Goal: Information Seeking & Learning: Learn about a topic

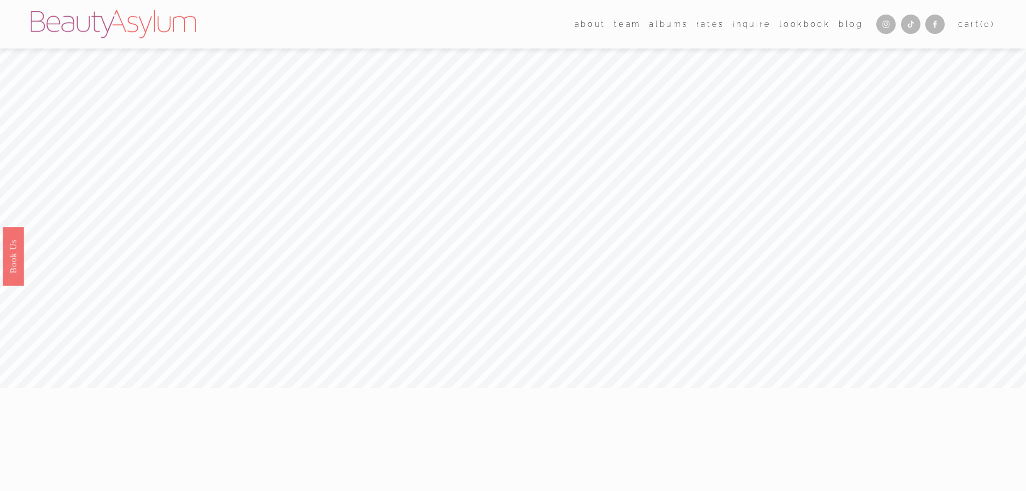
click at [708, 29] on link "Rates" at bounding box center [710, 24] width 28 height 16
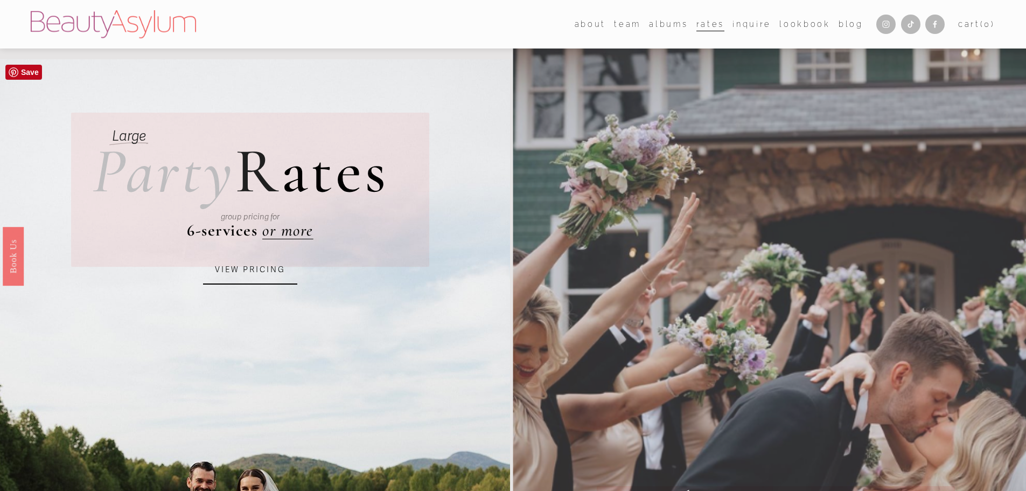
click at [254, 266] on link "VIEW PRICING" at bounding box center [250, 269] width 94 height 29
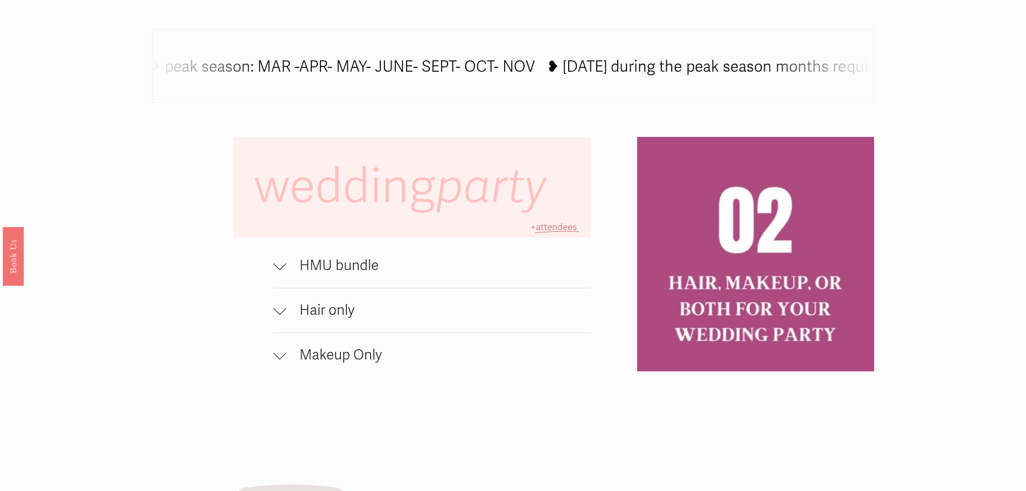
scroll to position [754, 0]
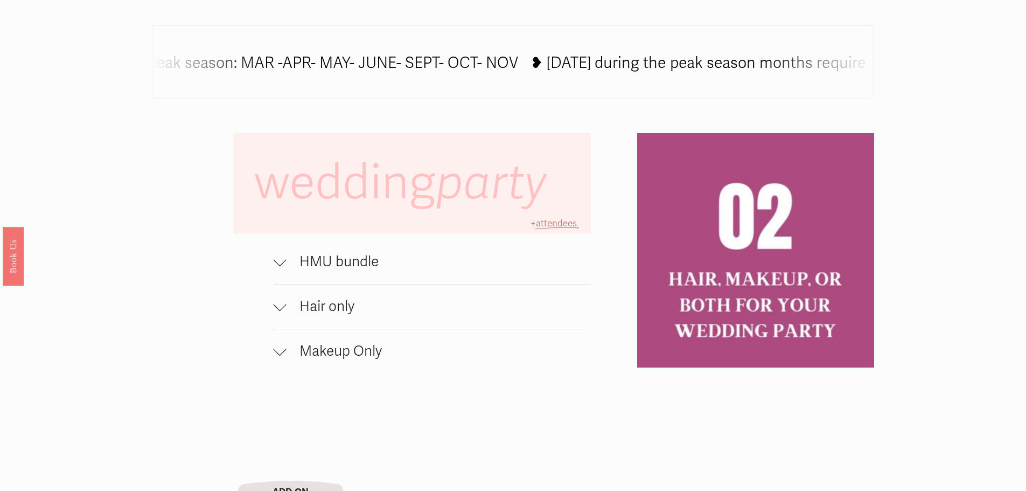
click at [348, 262] on span "HMU bundle" at bounding box center [439, 261] width 305 height 17
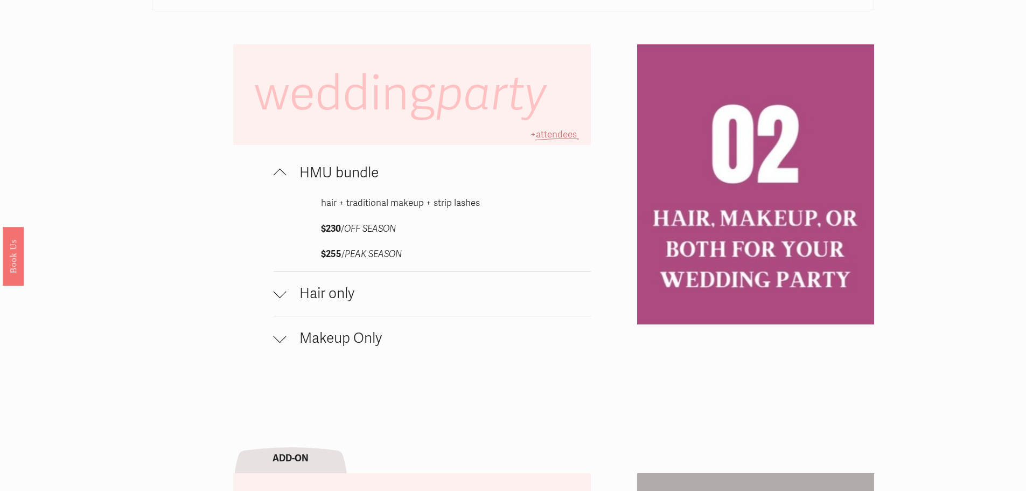
scroll to position [862, 0]
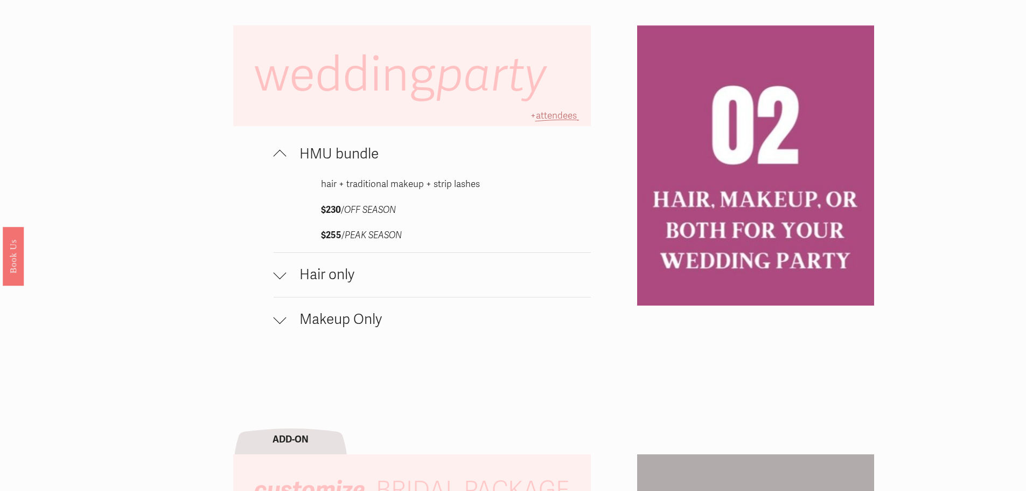
click at [414, 283] on span "Hair only" at bounding box center [439, 274] width 305 height 17
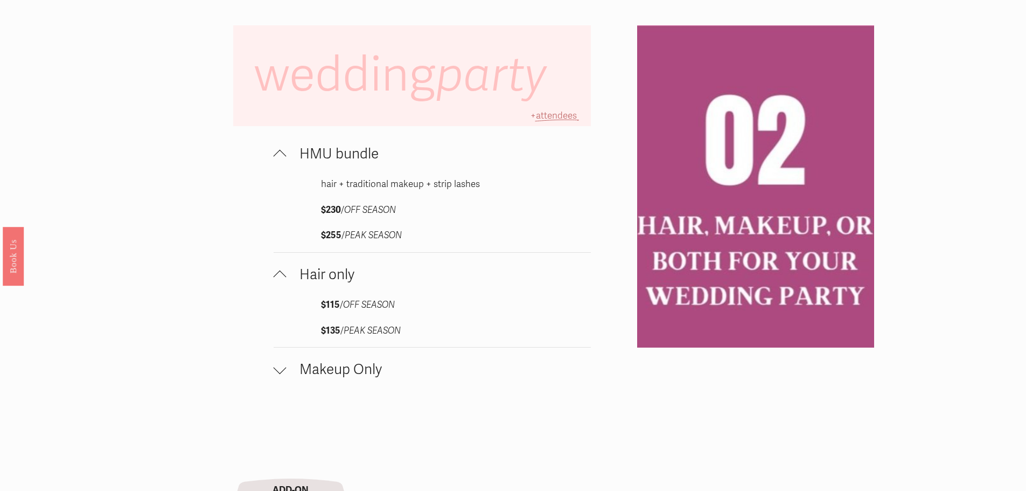
click at [403, 282] on span "Hair only" at bounding box center [439, 274] width 305 height 17
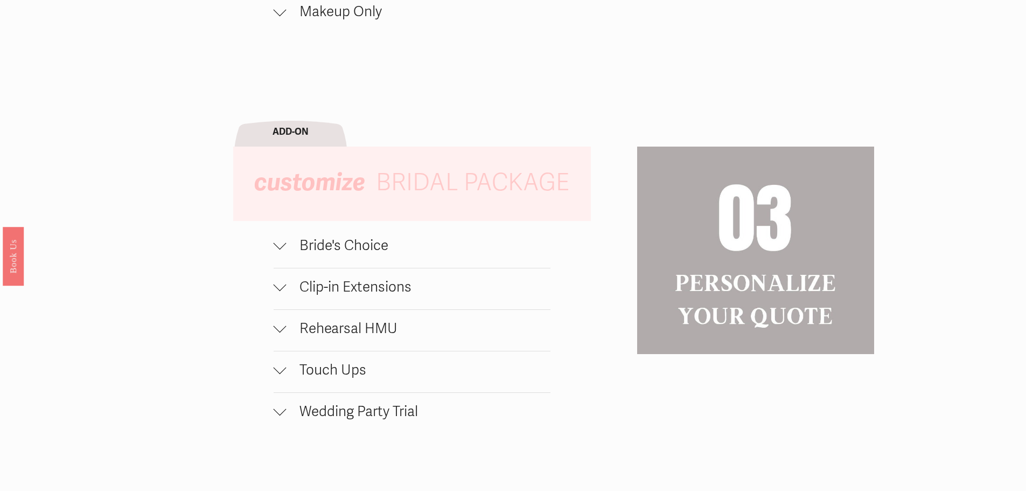
scroll to position [1185, 0]
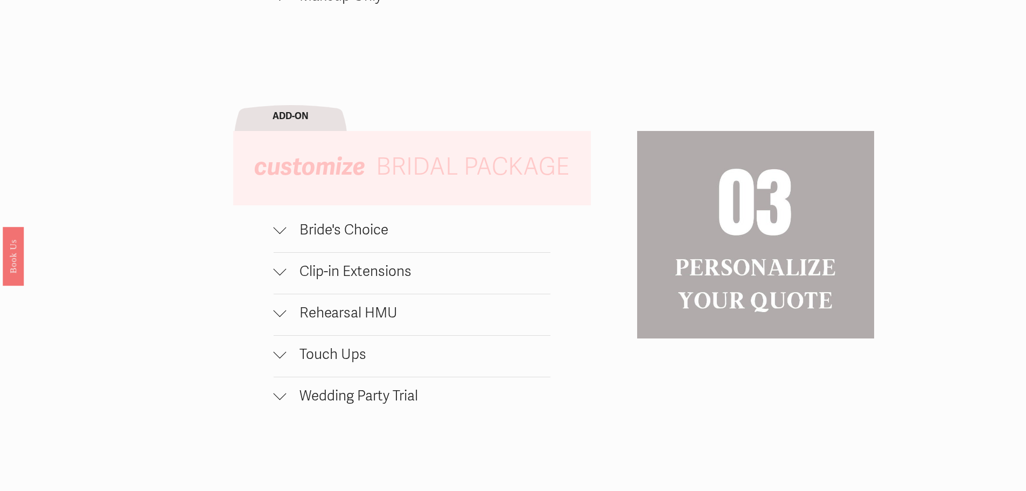
click at [381, 239] on span "Bride's Choice" at bounding box center [419, 229] width 264 height 17
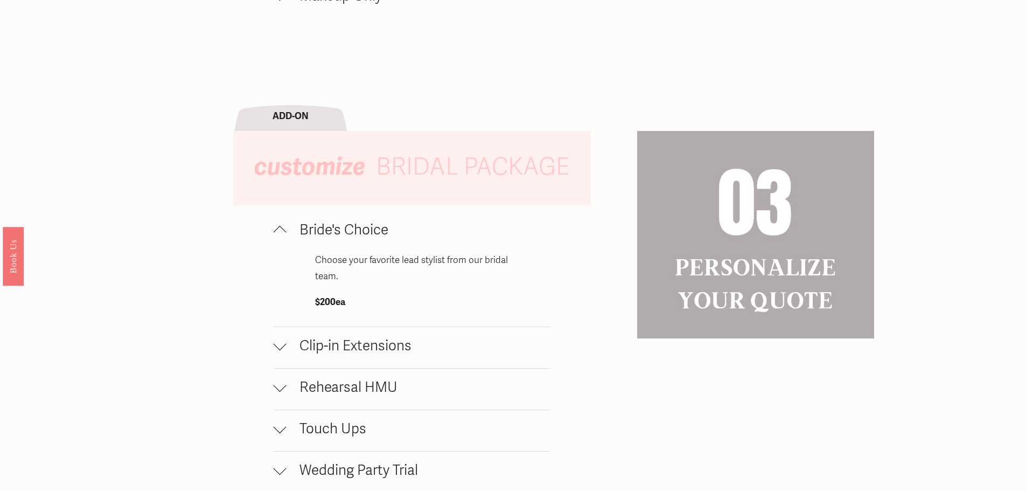
click at [381, 239] on span "Bride's Choice" at bounding box center [419, 229] width 264 height 17
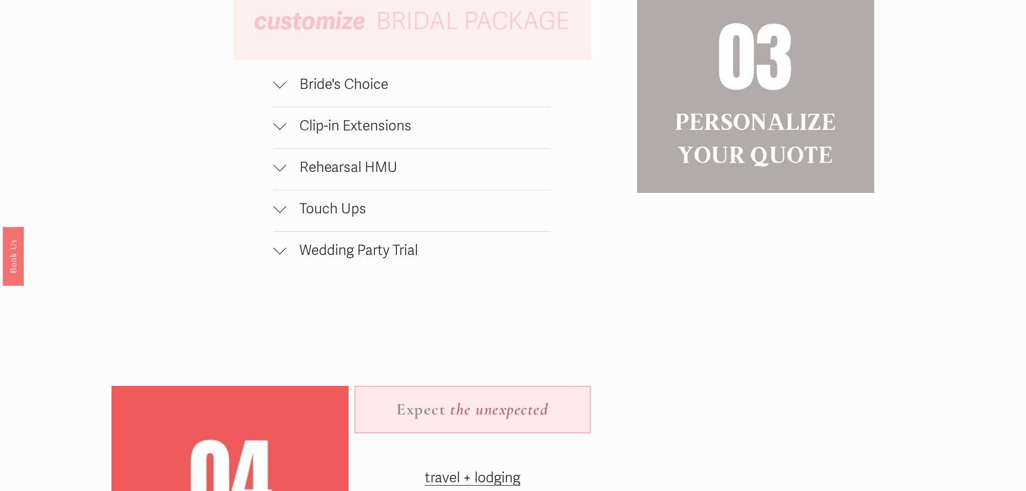
scroll to position [1346, 0]
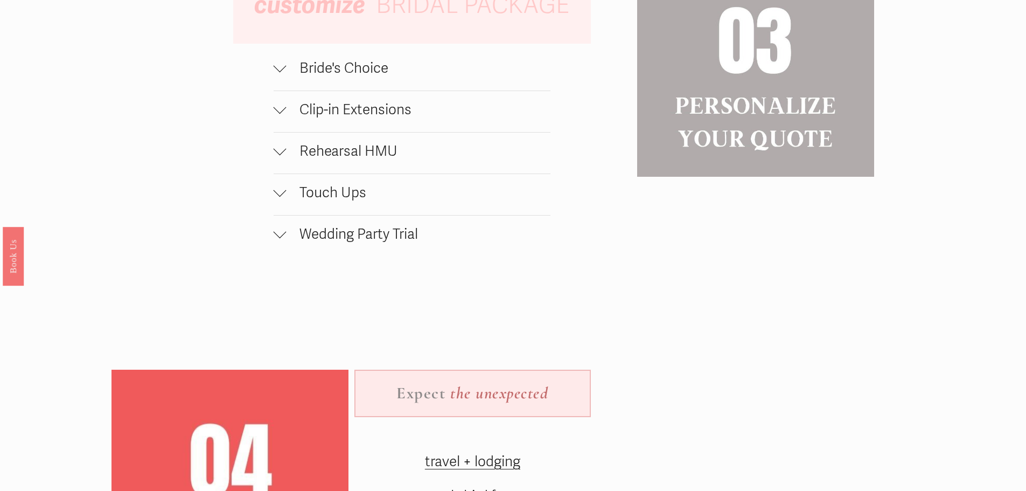
click at [323, 243] on span "Wedding Party Trial" at bounding box center [419, 234] width 264 height 17
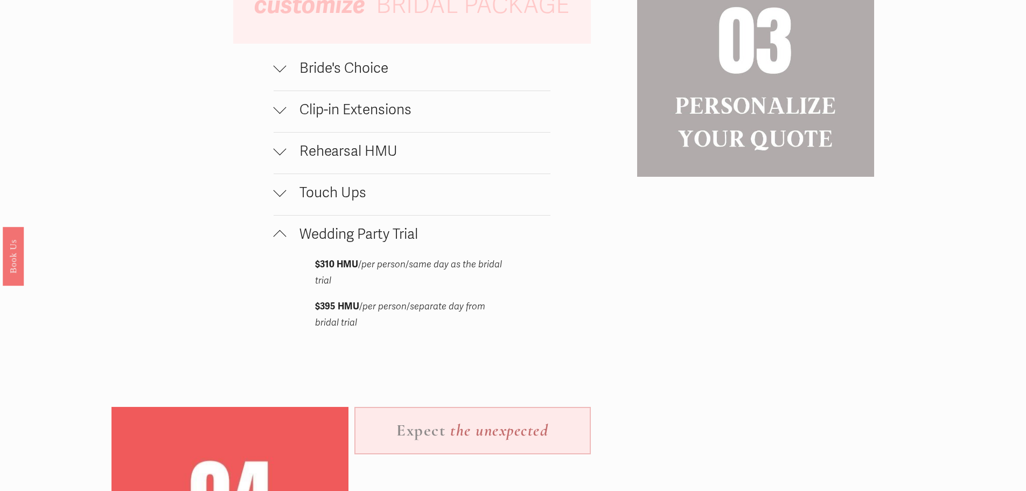
click at [330, 241] on span "Wedding Party Trial" at bounding box center [419, 234] width 264 height 17
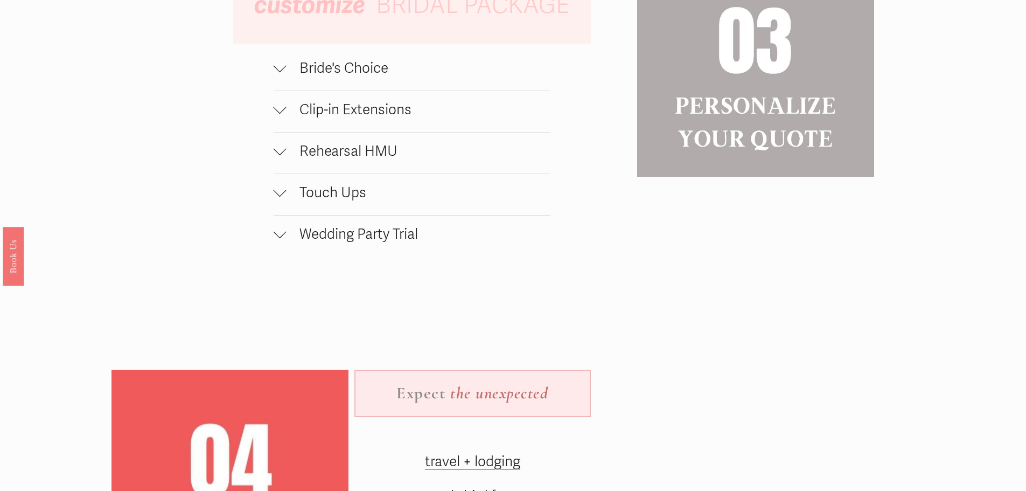
click at [350, 160] on span "Rehearsal HMU" at bounding box center [419, 151] width 264 height 17
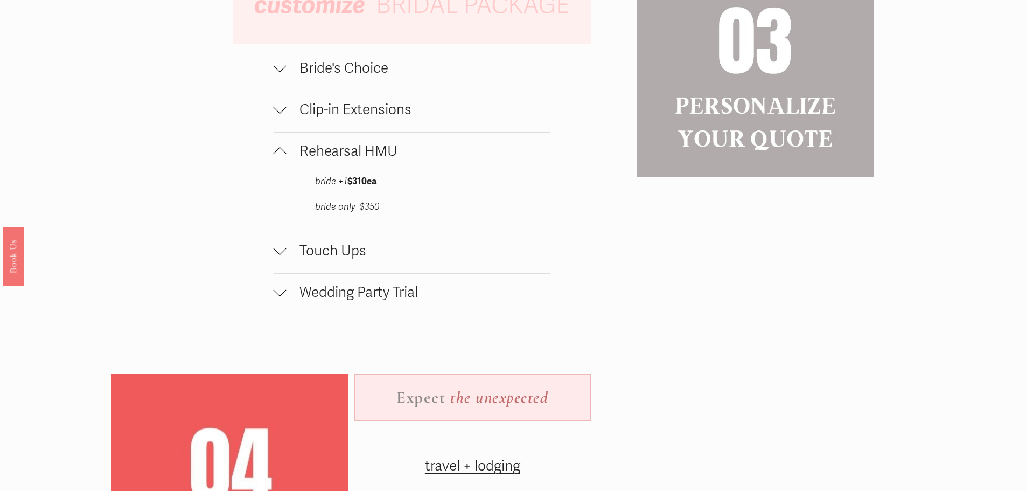
click at [350, 160] on span "Rehearsal HMU" at bounding box center [419, 151] width 264 height 17
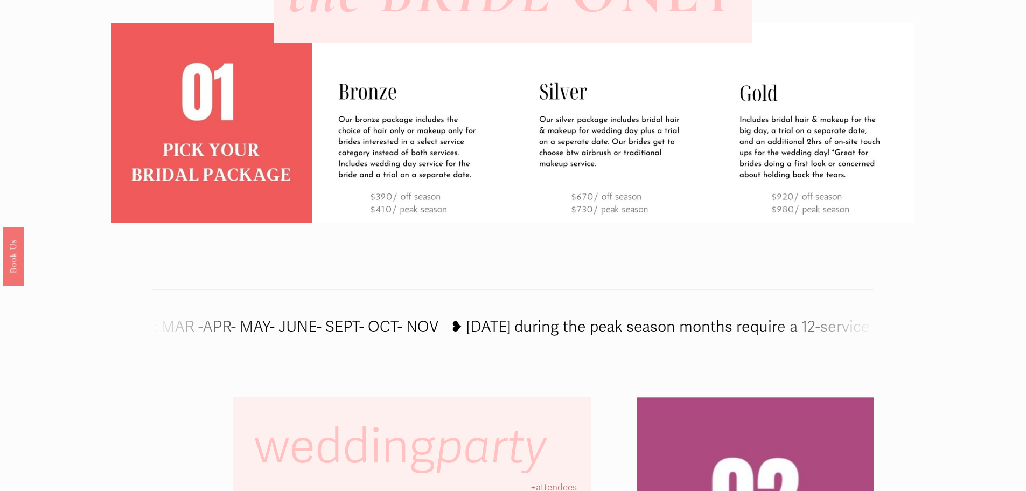
scroll to position [342, 0]
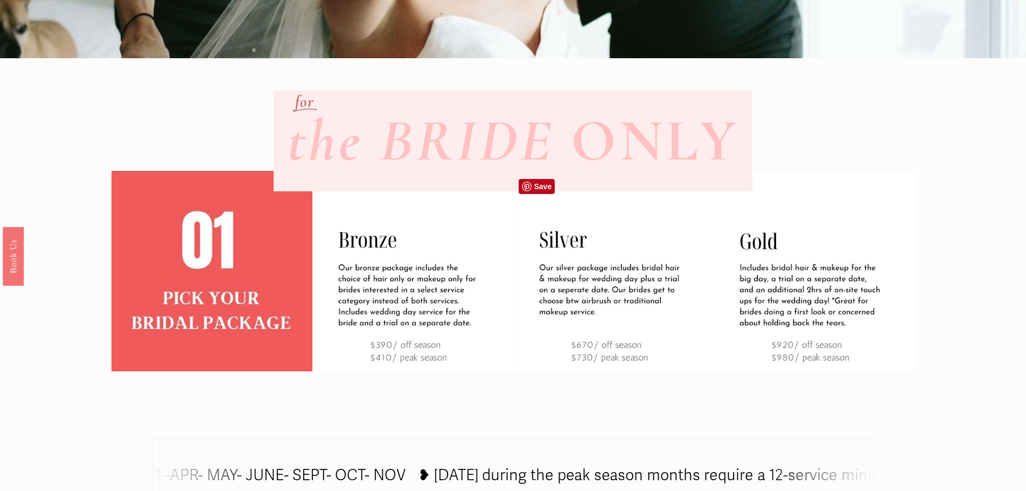
click at [616, 281] on img at bounding box center [613, 271] width 200 height 200
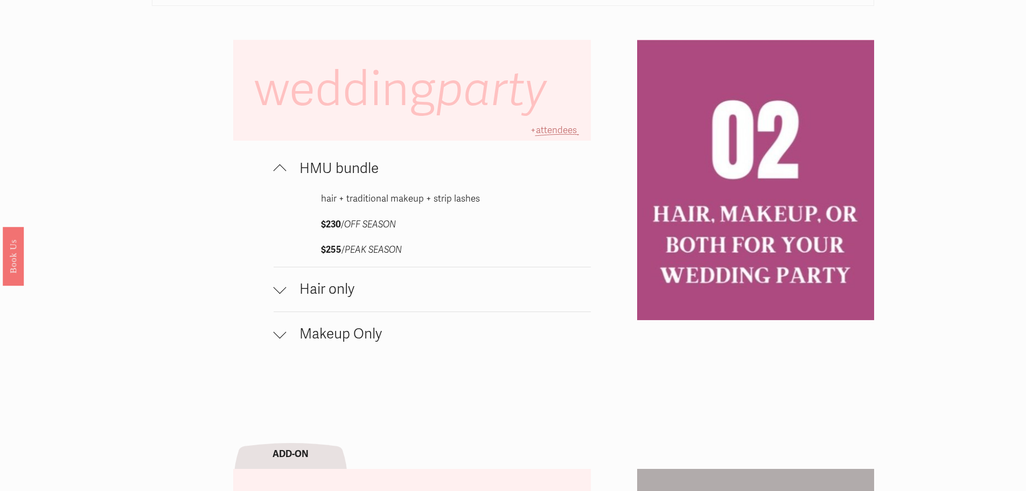
scroll to position [773, 0]
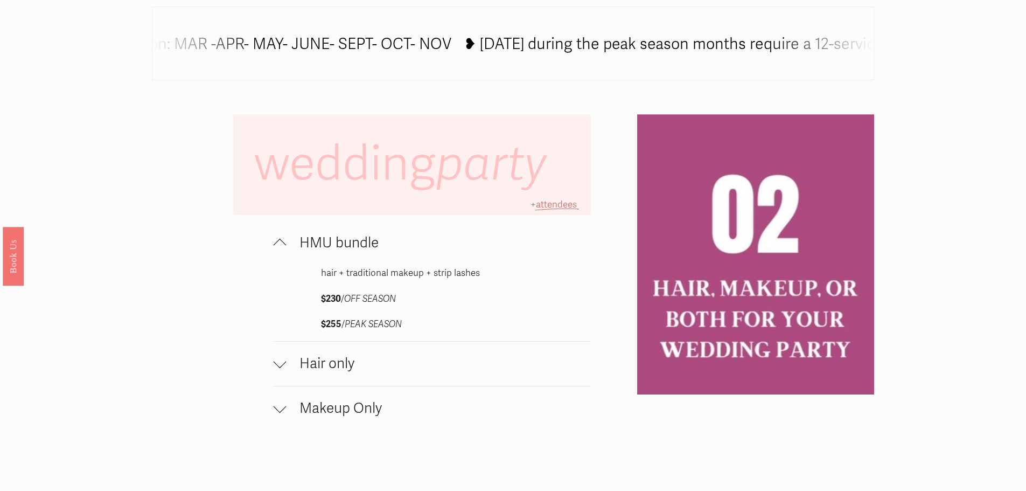
click at [361, 411] on span "Makeup Only" at bounding box center [439, 408] width 305 height 17
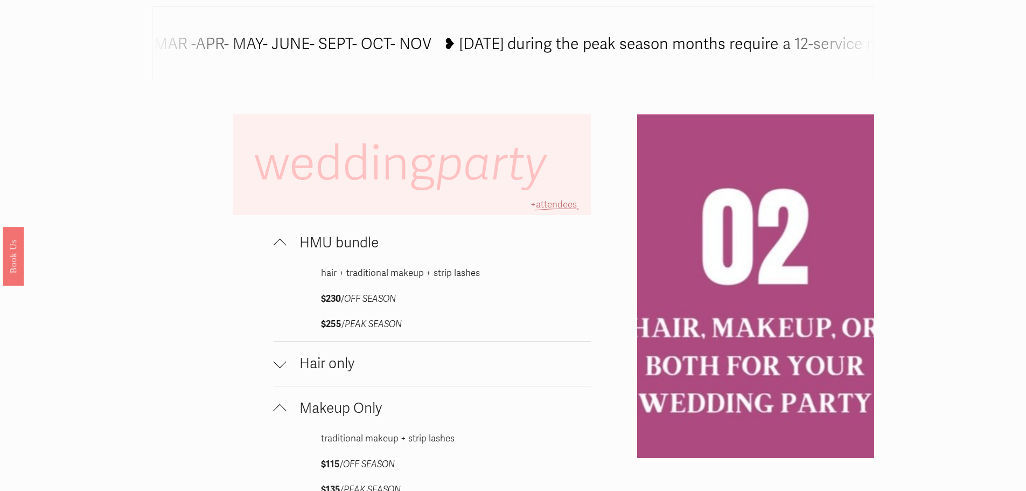
click at [346, 369] on span "Hair only" at bounding box center [439, 363] width 305 height 17
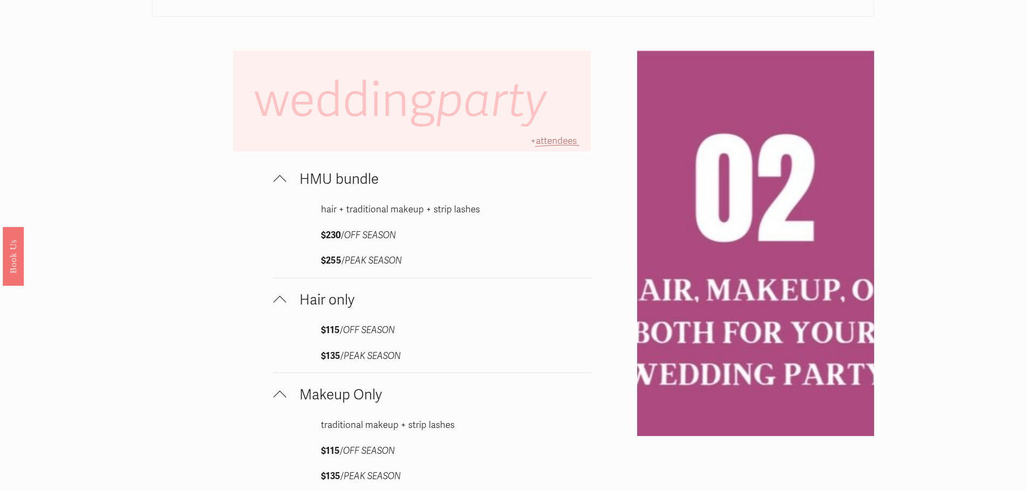
scroll to position [881, 0]
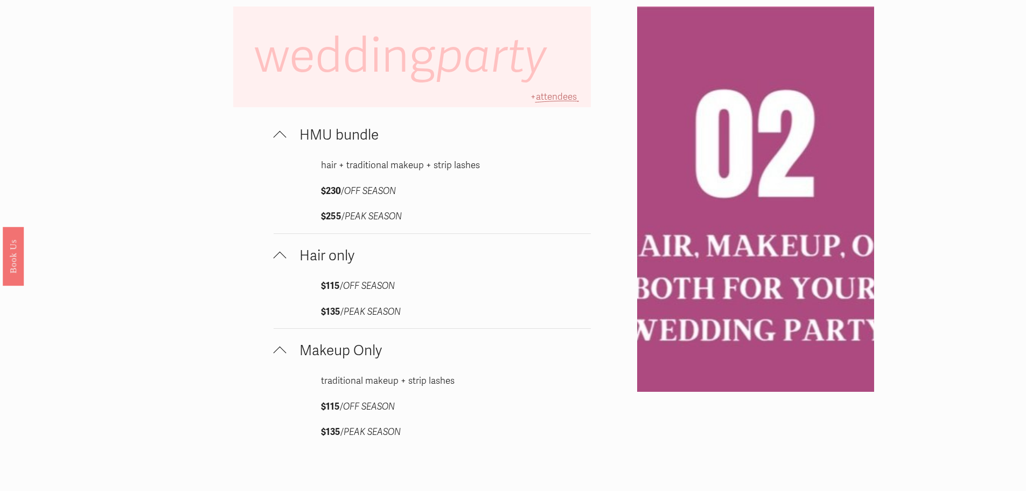
click at [357, 355] on span "Makeup Only" at bounding box center [439, 350] width 305 height 17
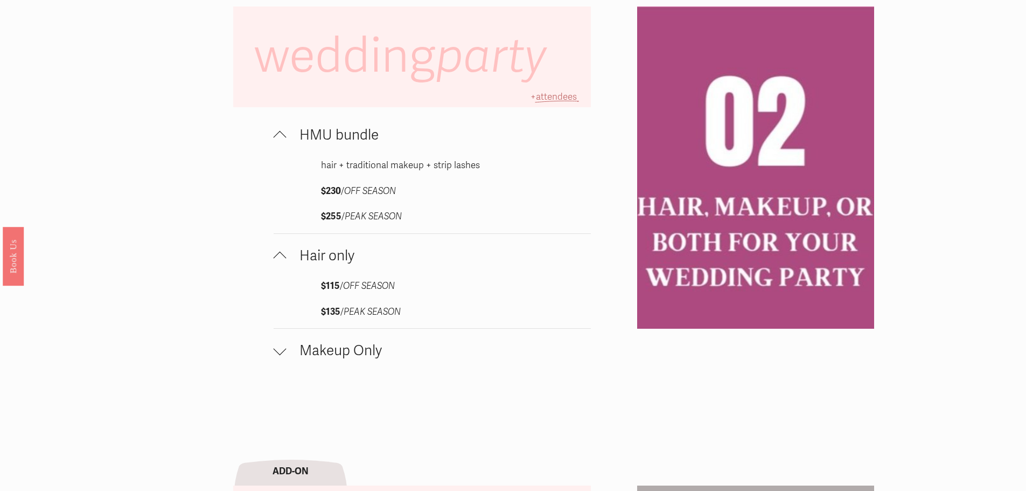
click at [294, 258] on span "Hair only" at bounding box center [439, 255] width 305 height 17
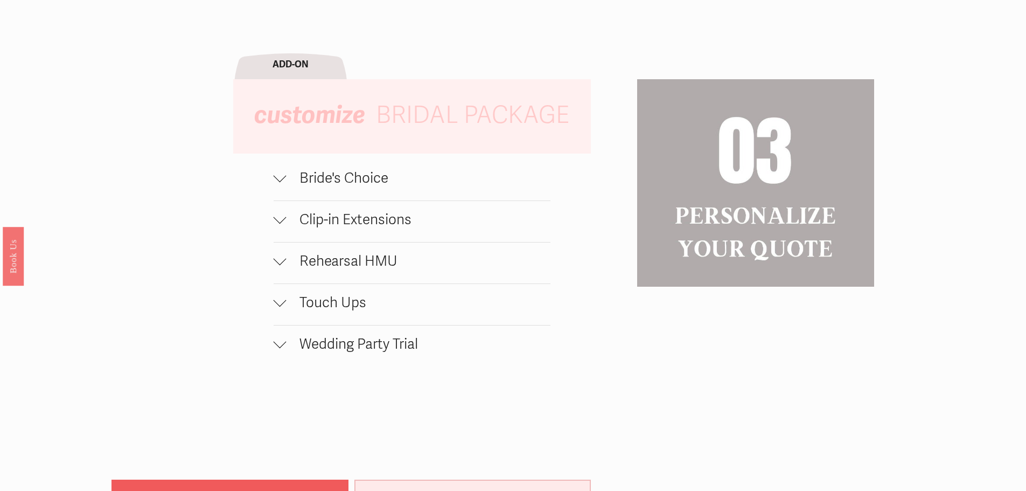
scroll to position [1257, 0]
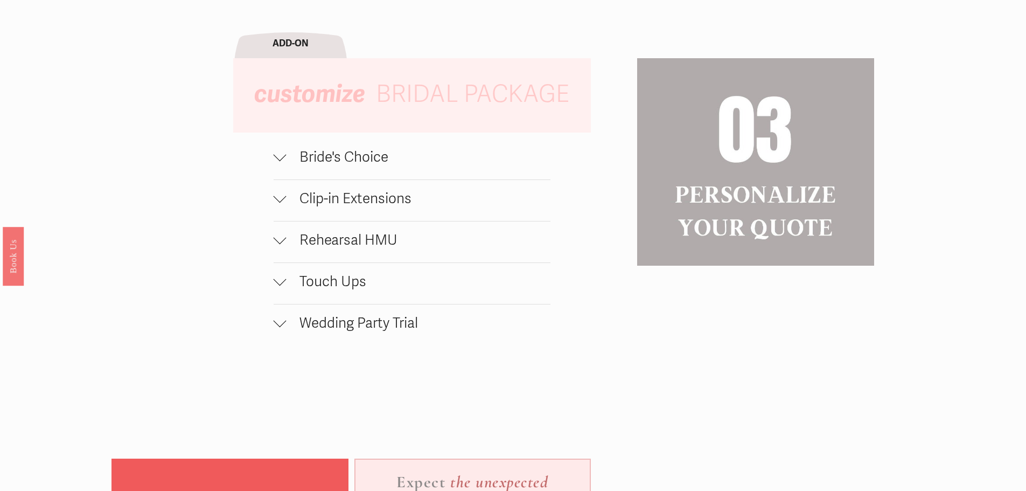
click at [325, 290] on span "Touch Ups" at bounding box center [419, 281] width 264 height 17
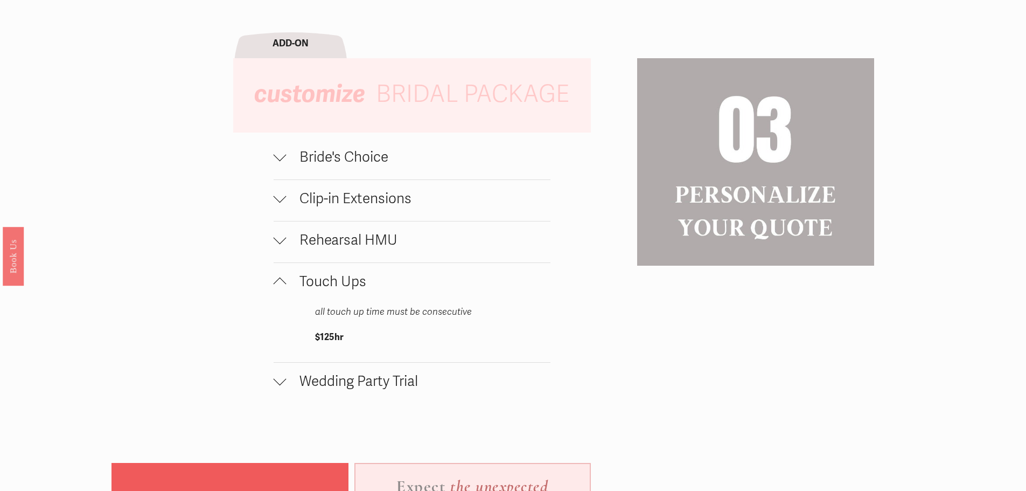
click at [329, 288] on span "Touch Ups" at bounding box center [419, 281] width 264 height 17
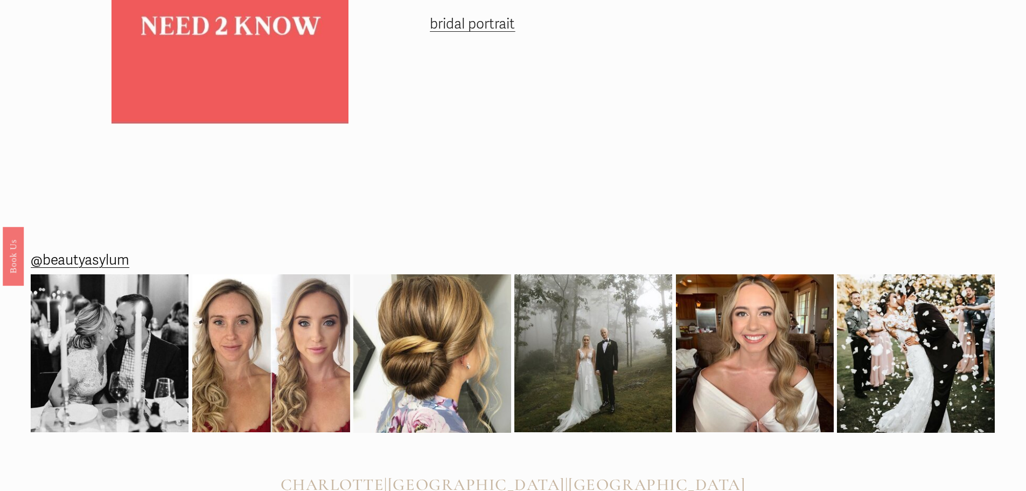
scroll to position [1634, 0]
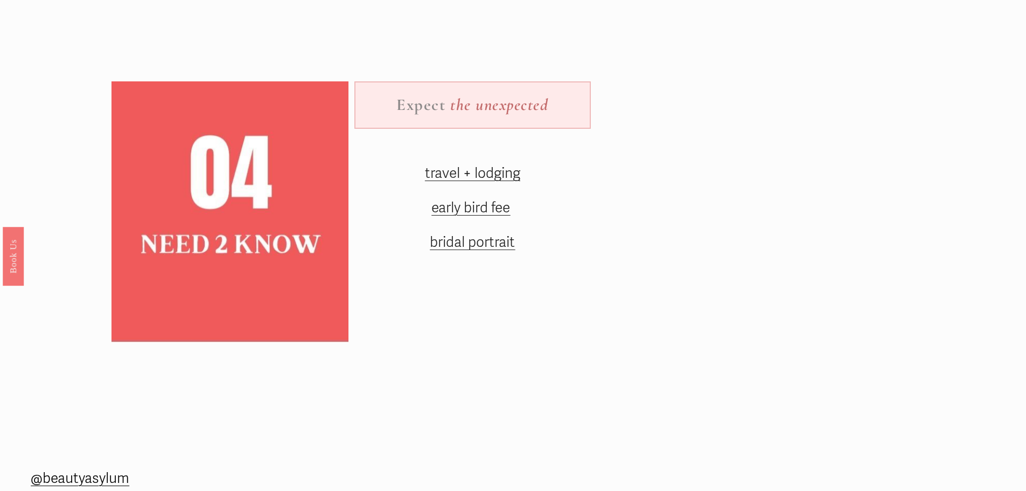
click at [500, 182] on span "travel + lodging" at bounding box center [472, 173] width 95 height 17
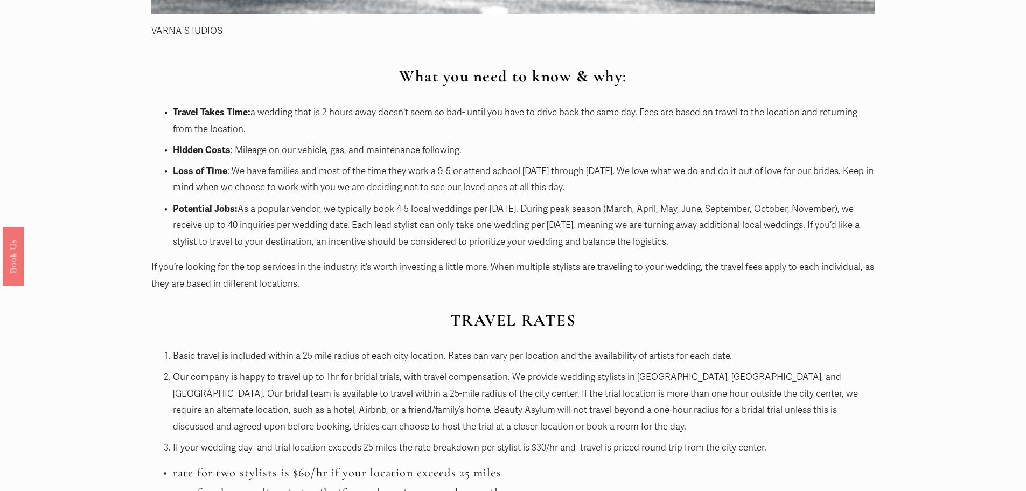
scroll to position [862, 0]
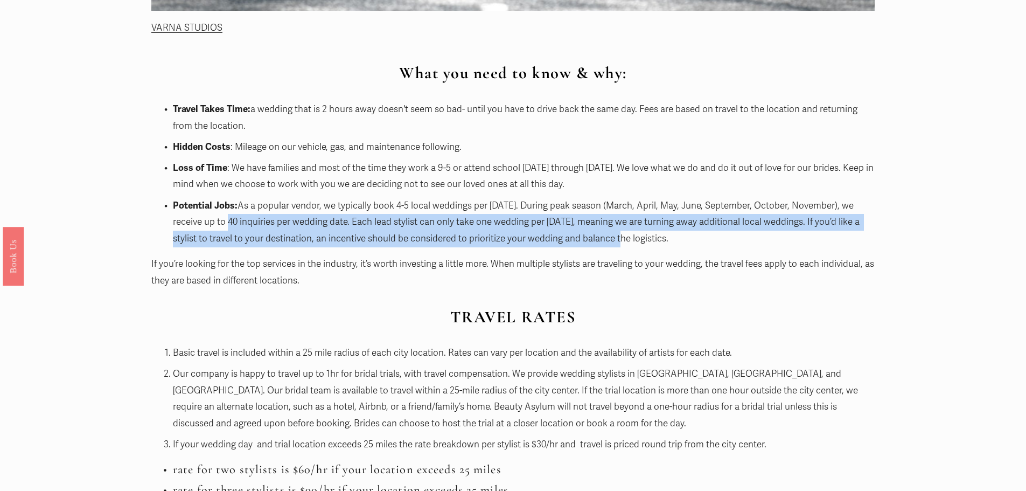
drag, startPoint x: 222, startPoint y: 228, endPoint x: 613, endPoint y: 236, distance: 391.1
click at [610, 236] on p "Potential Jobs: As a popular vendor, we typically book 4-5 local weddings per […" at bounding box center [524, 223] width 702 height 50
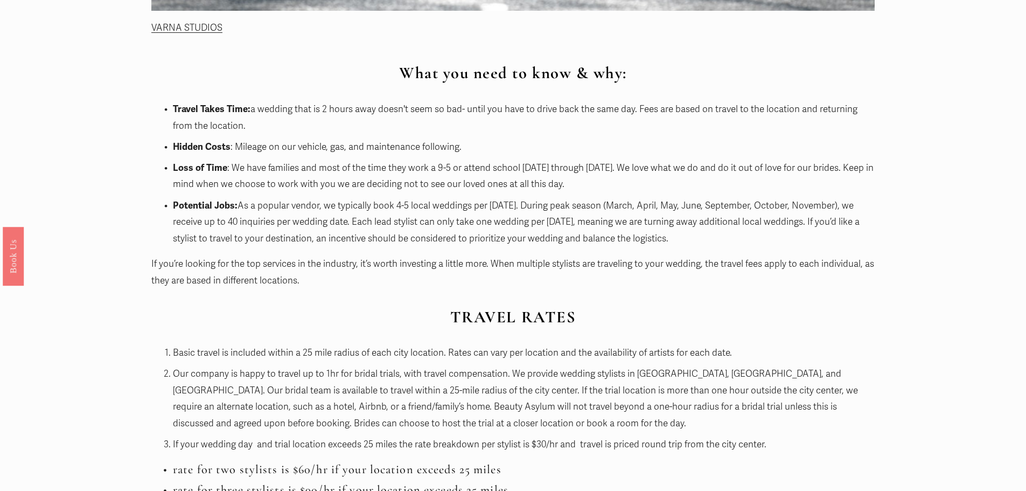
click at [628, 235] on p "Potential Jobs: As a popular vendor, we typically book 4-5 local weddings per […" at bounding box center [524, 223] width 702 height 50
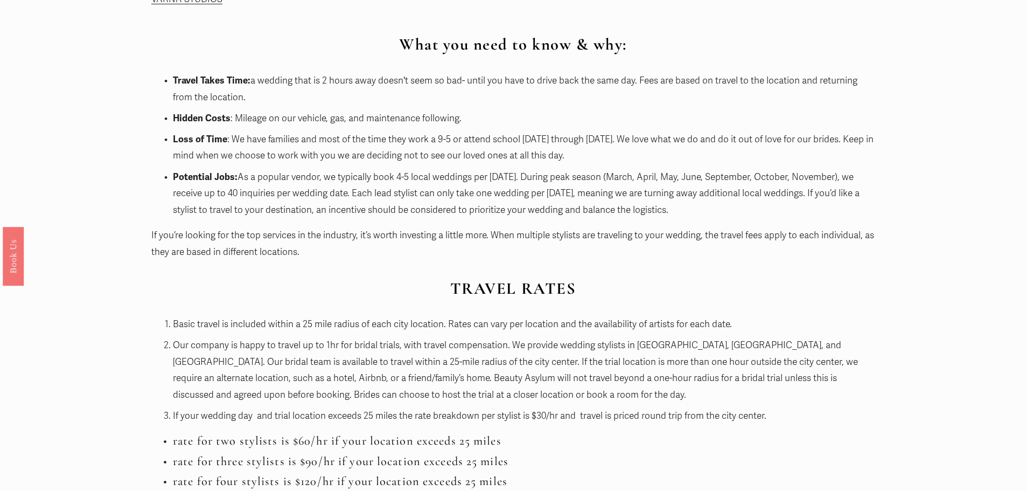
scroll to position [916, 0]
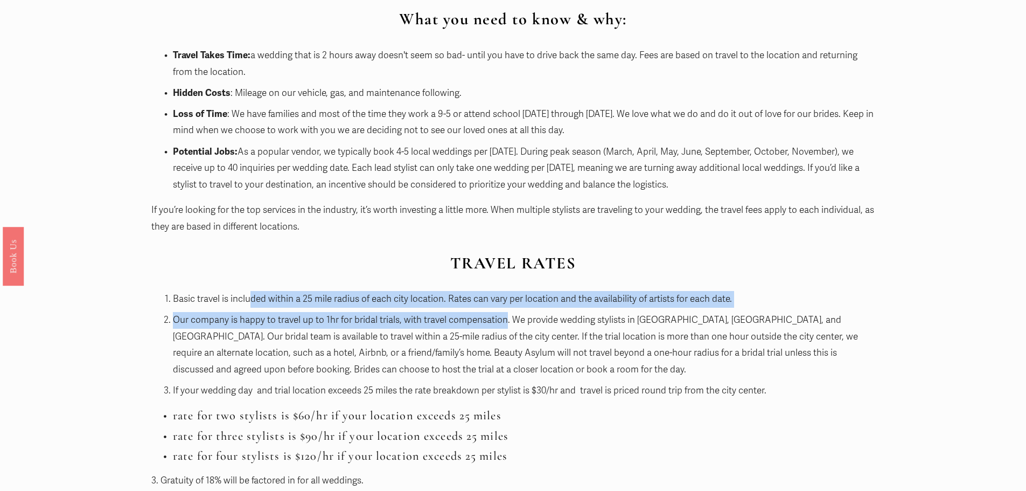
drag, startPoint x: 249, startPoint y: 296, endPoint x: 523, endPoint y: 312, distance: 274.6
click at [523, 312] on ol "Basic travel is included within a 25 mile radius of each city location. Rates c…" at bounding box center [512, 345] width 723 height 108
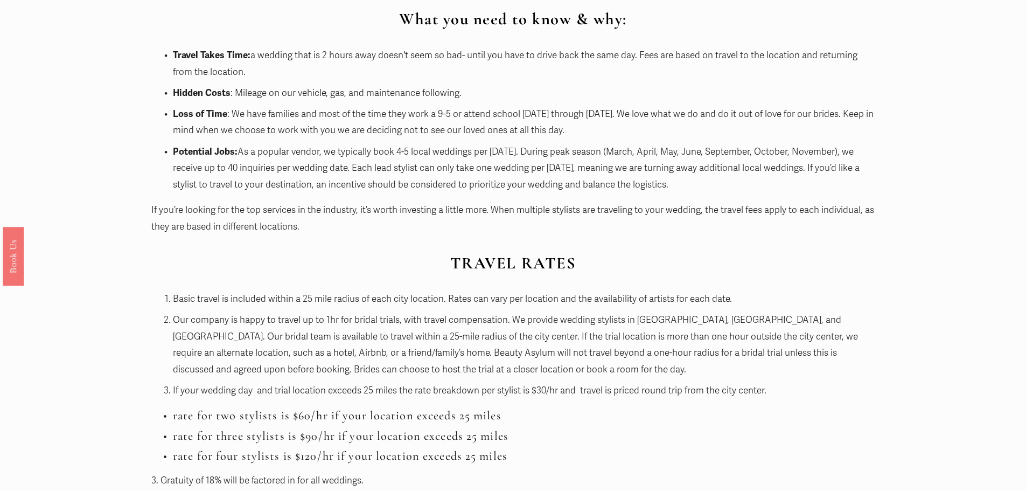
click at [536, 312] on ol "Basic travel is included within a 25 mile radius of each city location. Rates c…" at bounding box center [512, 345] width 723 height 108
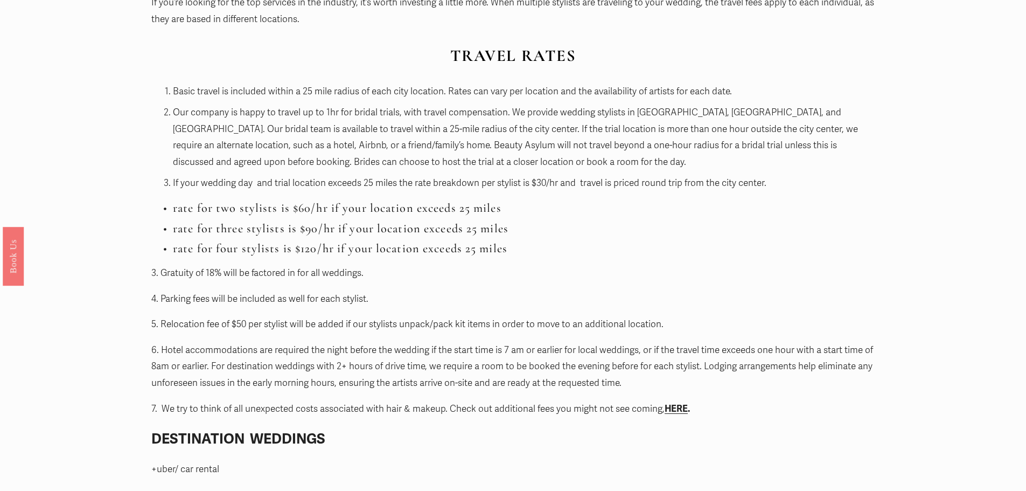
scroll to position [1292, 0]
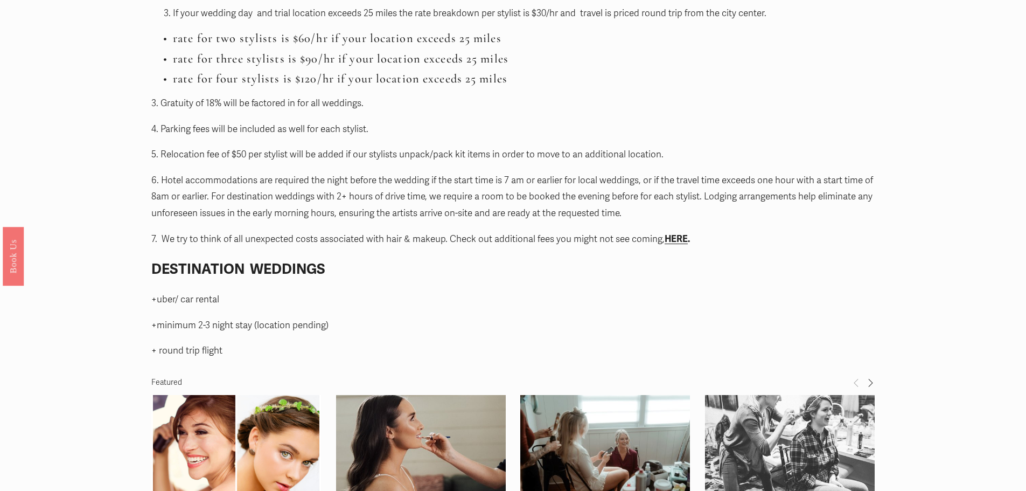
click at [682, 240] on strong "HERE" at bounding box center [676, 238] width 23 height 11
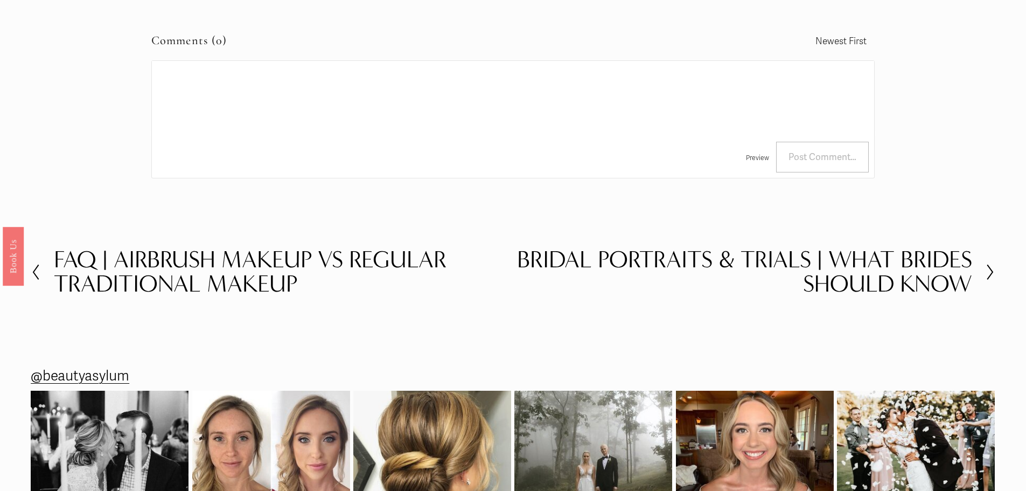
scroll to position [1777, 0]
